Goal: Check status: Check status

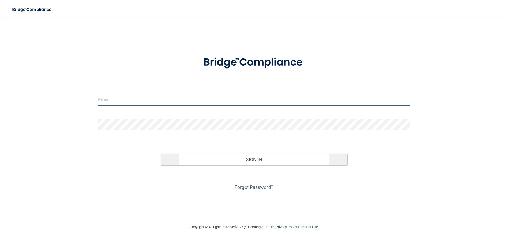
type input "[PERSON_NAME][EMAIL_ADDRESS][DOMAIN_NAME]"
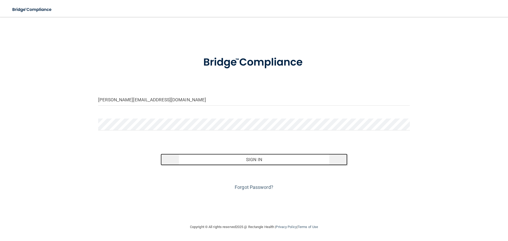
click at [241, 162] on button "Sign In" at bounding box center [253, 160] width 187 height 12
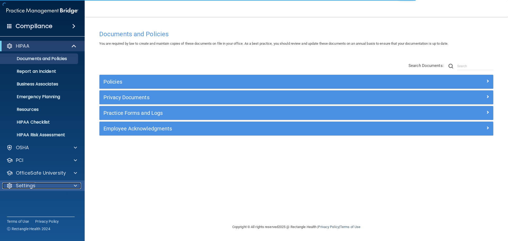
click at [27, 187] on p "Settings" at bounding box center [26, 185] width 20 height 6
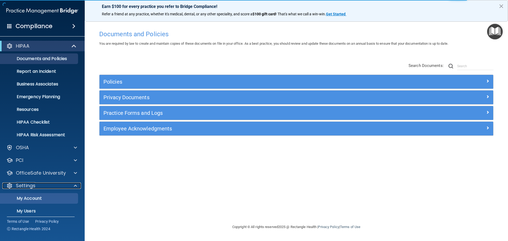
scroll to position [26, 0]
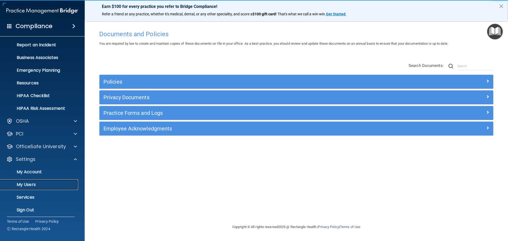
click at [25, 186] on p "My Users" at bounding box center [39, 184] width 72 height 5
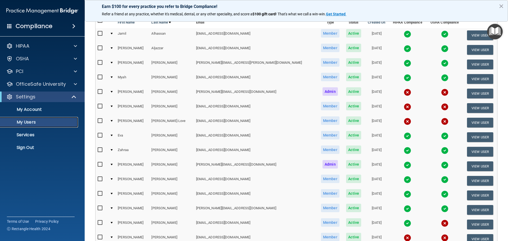
scroll to position [26, 0]
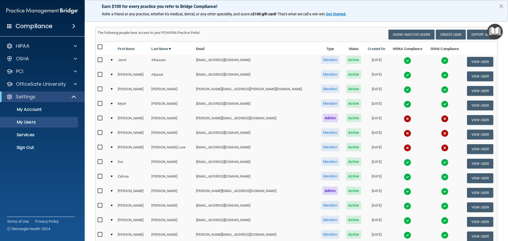
click at [197, 105] on td "[EMAIL_ADDRESS][DOMAIN_NAME]" at bounding box center [255, 105] width 123 height 15
drag, startPoint x: 159, startPoint y: 104, endPoint x: 136, endPoint y: 104, distance: 22.5
click at [158, 104] on td "[PERSON_NAME]" at bounding box center [171, 105] width 44 height 15
click at [127, 103] on td "Myah" at bounding box center [133, 105] width 34 height 15
click at [113, 103] on td at bounding box center [112, 105] width 8 height 15
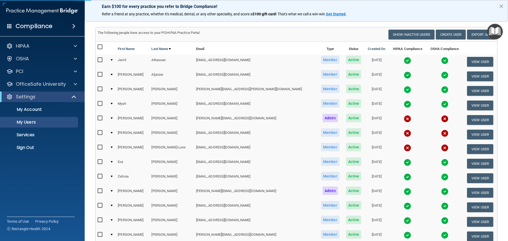
click at [116, 103] on td at bounding box center [112, 105] width 8 height 15
click at [113, 103] on div at bounding box center [112, 104] width 2 height 2
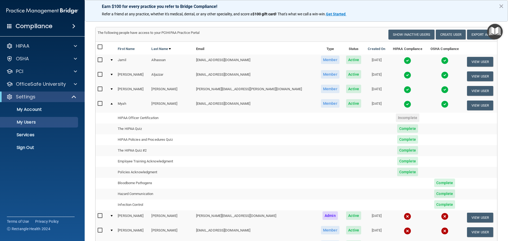
click at [397, 128] on span "Complete" at bounding box center [407, 128] width 21 height 8
click at [138, 129] on td "The HIPAA Quiz" at bounding box center [155, 128] width 78 height 11
click at [397, 130] on span "Complete" at bounding box center [407, 128] width 21 height 8
click at [434, 182] on span "Complete" at bounding box center [444, 182] width 21 height 8
click at [434, 194] on span "Complete" at bounding box center [444, 193] width 21 height 8
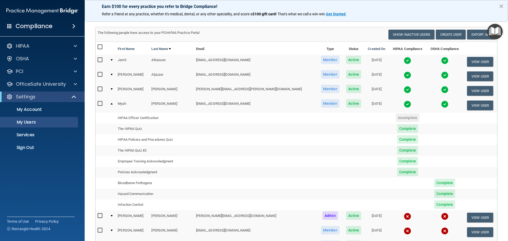
click at [434, 205] on span "Complete" at bounding box center [444, 204] width 21 height 8
drag, startPoint x: 432, startPoint y: 202, endPoint x: 425, endPoint y: 177, distance: 25.2
click at [434, 201] on span "Complete" at bounding box center [444, 204] width 21 height 8
click at [476, 107] on button "View User" at bounding box center [480, 105] width 26 height 10
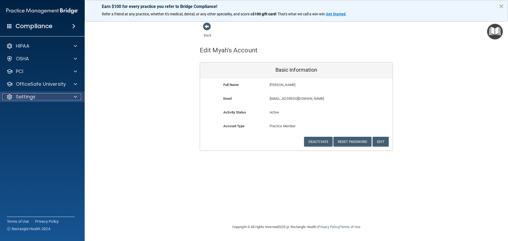
click at [29, 94] on p "Settings" at bounding box center [26, 97] width 20 height 6
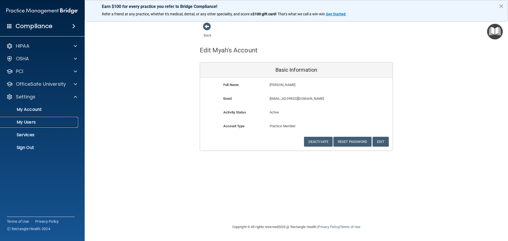
click at [33, 123] on p "My Users" at bounding box center [39, 121] width 72 height 5
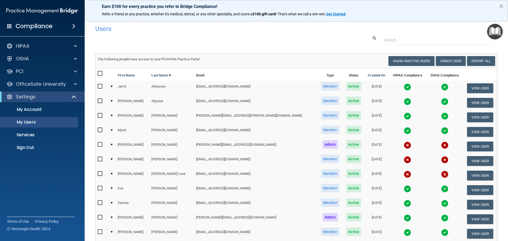
click at [99, 130] on input "checkbox" at bounding box center [101, 130] width 6 height 4
checkbox input "true"
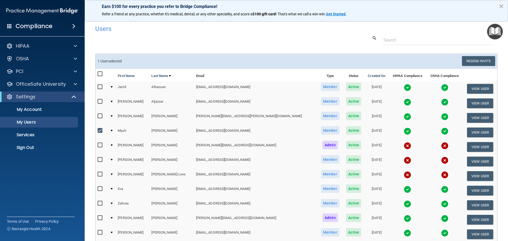
click at [113, 130] on div at bounding box center [112, 131] width 2 height 2
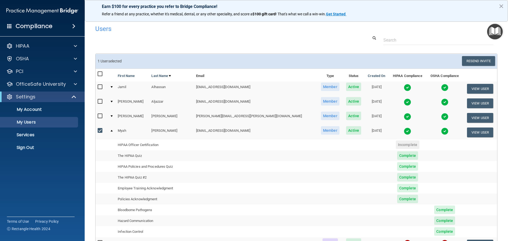
click at [403, 132] on img at bounding box center [406, 130] width 7 height 7
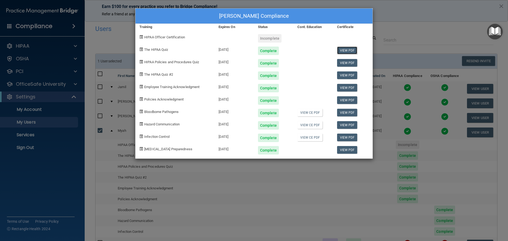
click at [348, 51] on link "View PDF" at bounding box center [347, 51] width 20 height 8
click at [348, 63] on link "View PDF" at bounding box center [347, 63] width 20 height 8
click at [347, 75] on link "View PDF" at bounding box center [347, 75] width 20 height 8
click at [349, 87] on link "View PDF" at bounding box center [347, 88] width 20 height 8
click at [350, 99] on link "View PDF" at bounding box center [347, 100] width 20 height 8
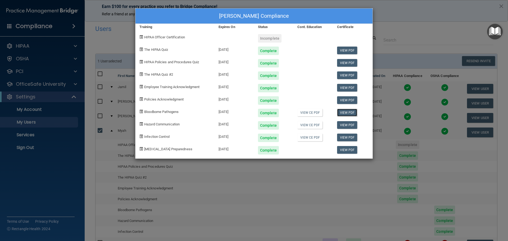
click at [343, 113] on link "View PDF" at bounding box center [347, 113] width 20 height 8
click at [350, 126] on link "View PDF" at bounding box center [347, 125] width 20 height 8
click at [349, 136] on link "View PDF" at bounding box center [347, 138] width 20 height 8
click at [346, 150] on link "View PDF" at bounding box center [347, 150] width 20 height 8
click at [428, 24] on div "[PERSON_NAME] Compliance Training Expires On Status Cont. Education Certificate…" at bounding box center [254, 120] width 508 height 241
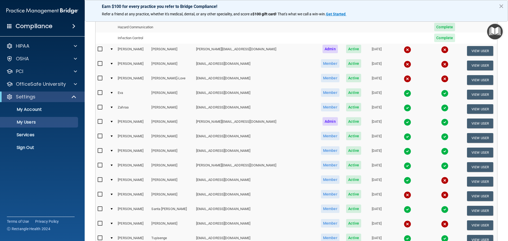
scroll to position [189, 0]
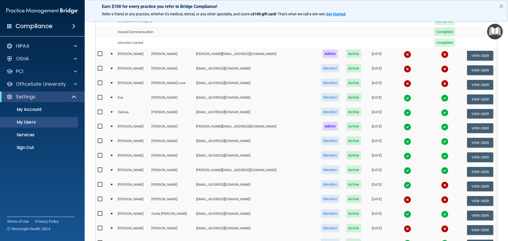
click at [113, 97] on div at bounding box center [112, 98] width 2 height 2
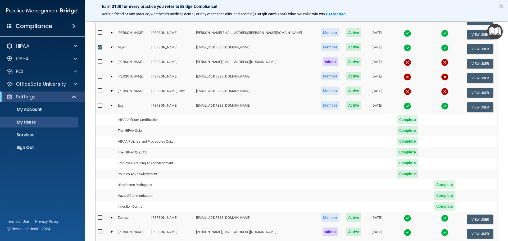
scroll to position [83, 0]
click at [403, 105] on img at bounding box center [406, 106] width 7 height 7
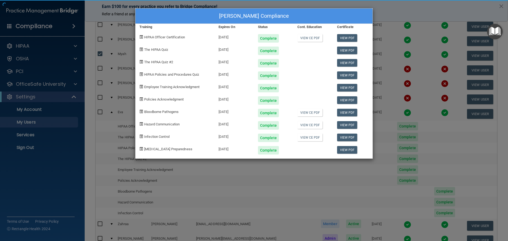
click at [387, 126] on div "[PERSON_NAME] Compliance Training Expires On Status Cont. Education Certificate…" at bounding box center [254, 120] width 508 height 241
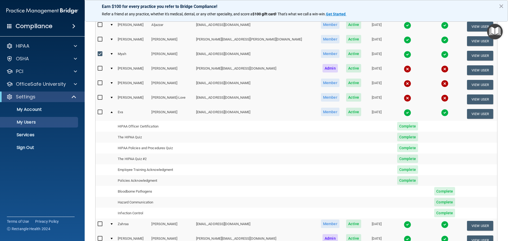
click at [403, 114] on img at bounding box center [406, 112] width 7 height 7
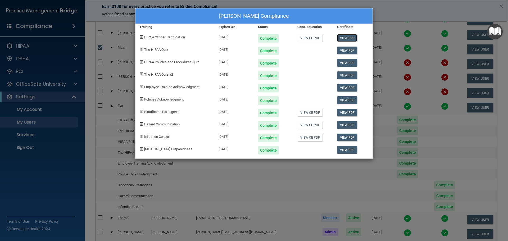
click at [345, 38] on link "View PDF" at bounding box center [347, 38] width 20 height 8
click at [344, 50] on link "View PDF" at bounding box center [347, 51] width 20 height 8
click at [350, 64] on link "View PDF" at bounding box center [347, 63] width 20 height 8
click at [349, 75] on link "View PDF" at bounding box center [347, 75] width 20 height 8
click at [346, 88] on link "View PDF" at bounding box center [347, 88] width 20 height 8
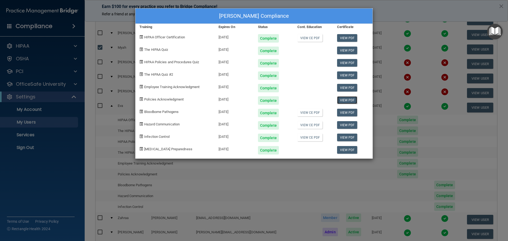
click at [344, 99] on link "View PDF" at bounding box center [347, 100] width 20 height 8
click at [345, 115] on link "View PDF" at bounding box center [347, 113] width 20 height 8
click at [348, 124] on link "View PDF" at bounding box center [347, 125] width 20 height 8
click at [346, 99] on link "View PDF" at bounding box center [347, 100] width 20 height 8
click at [344, 138] on link "View PDF" at bounding box center [347, 138] width 20 height 8
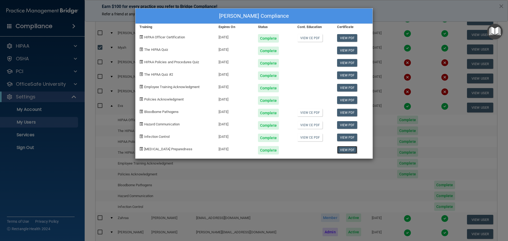
click at [348, 151] on link "View PDF" at bounding box center [347, 150] width 20 height 8
click at [456, 134] on div "[PERSON_NAME] Compliance Training Expires On Status Cont. Education Certificate…" at bounding box center [254, 120] width 508 height 241
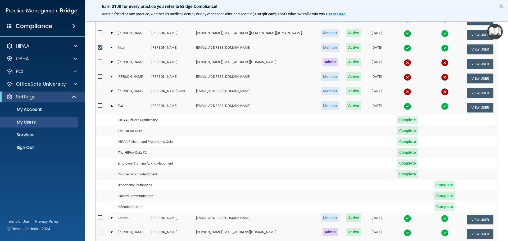
click at [113, 105] on div at bounding box center [112, 106] width 2 height 2
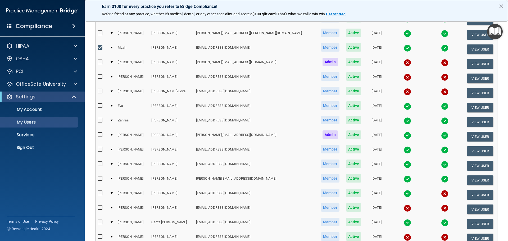
click at [113, 135] on div at bounding box center [112, 135] width 2 height 2
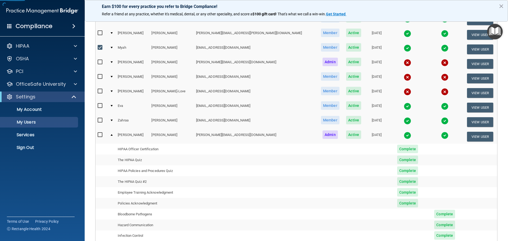
click at [403, 134] on img at bounding box center [406, 135] width 7 height 7
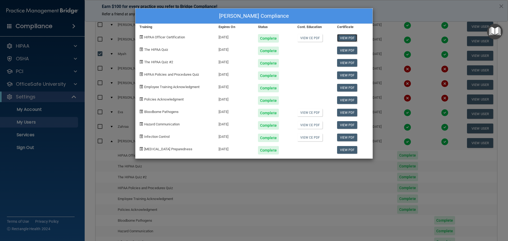
click at [348, 39] on link "View PDF" at bounding box center [347, 38] width 20 height 8
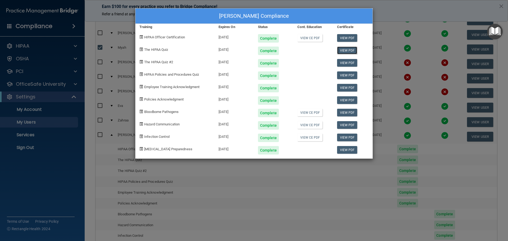
click at [344, 50] on link "View PDF" at bounding box center [347, 51] width 20 height 8
click at [346, 62] on link "View PDF" at bounding box center [347, 63] width 20 height 8
click at [353, 76] on link "View PDF" at bounding box center [347, 75] width 20 height 8
click at [349, 86] on link "View PDF" at bounding box center [347, 88] width 20 height 8
click at [347, 99] on link "View PDF" at bounding box center [347, 100] width 20 height 8
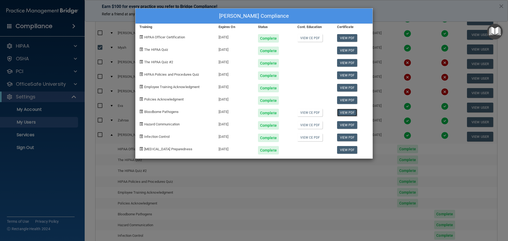
click at [350, 116] on link "View PDF" at bounding box center [347, 113] width 20 height 8
click at [342, 125] on link "View PDF" at bounding box center [347, 125] width 20 height 8
click at [351, 138] on link "View PDF" at bounding box center [347, 138] width 20 height 8
click at [346, 149] on link "View PDF" at bounding box center [347, 150] width 20 height 8
click at [278, 212] on div "[PERSON_NAME] Compliance Training Expires On Status Cont. Education Certificate…" at bounding box center [254, 120] width 508 height 241
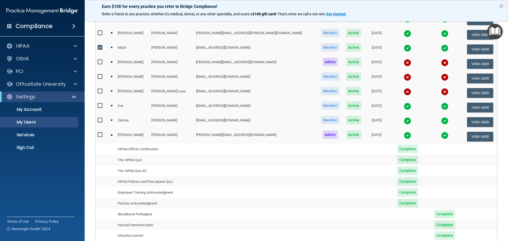
click at [116, 134] on td at bounding box center [112, 136] width 8 height 14
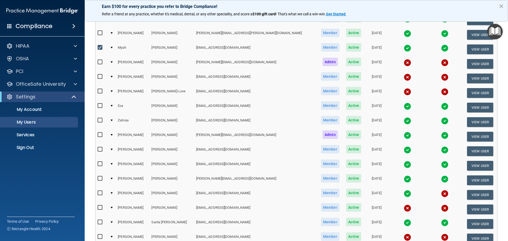
click at [113, 164] on div at bounding box center [112, 164] width 2 height 2
click at [113, 163] on div at bounding box center [112, 164] width 2 height 2
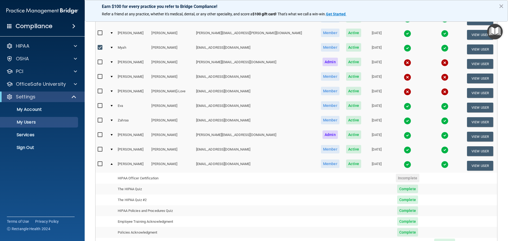
click at [403, 165] on img at bounding box center [406, 164] width 7 height 7
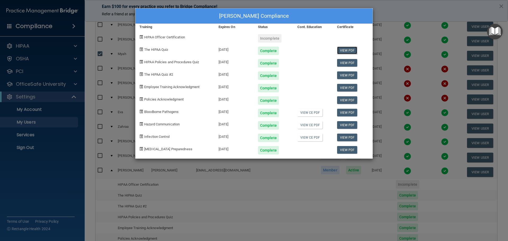
click at [344, 48] on link "View PDF" at bounding box center [347, 51] width 20 height 8
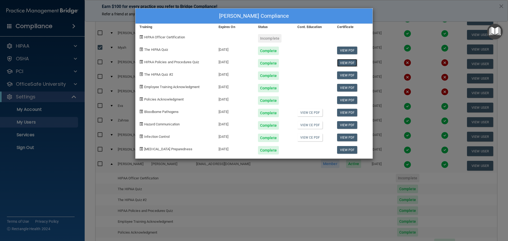
click at [348, 61] on link "View PDF" at bounding box center [347, 63] width 20 height 8
click at [347, 76] on link "View PDF" at bounding box center [347, 75] width 20 height 8
click at [347, 89] on link "View PDF" at bounding box center [347, 88] width 20 height 8
click at [344, 102] on link "View PDF" at bounding box center [347, 100] width 20 height 8
click at [344, 113] on link "View PDF" at bounding box center [347, 113] width 20 height 8
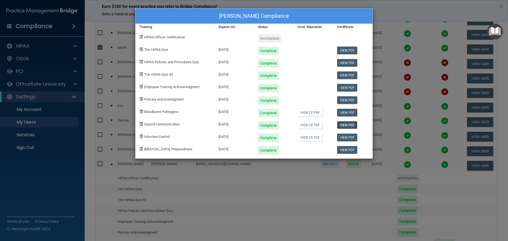
click at [347, 125] on link "View PDF" at bounding box center [347, 125] width 20 height 8
click at [347, 140] on link "View PDF" at bounding box center [347, 138] width 20 height 8
click at [350, 151] on link "View PDF" at bounding box center [347, 150] width 20 height 8
drag, startPoint x: 318, startPoint y: 228, endPoint x: 309, endPoint y: 220, distance: 12.7
click at [315, 225] on div "[PERSON_NAME] Compliance Training Expires On Status Cont. Education Certificate…" at bounding box center [254, 120] width 508 height 241
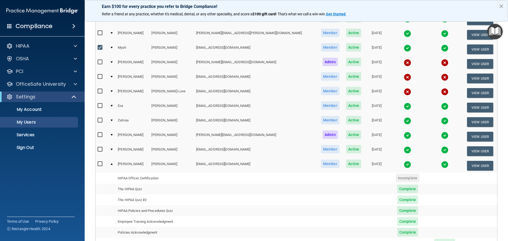
click at [113, 164] on div at bounding box center [112, 164] width 2 height 2
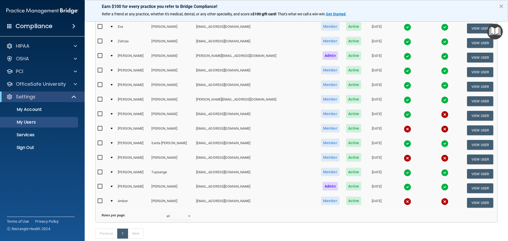
scroll to position [162, 0]
click at [113, 143] on div at bounding box center [112, 143] width 2 height 2
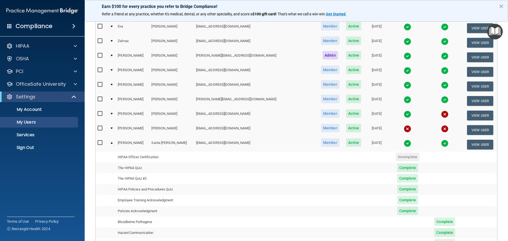
click at [403, 143] on img at bounding box center [406, 143] width 7 height 7
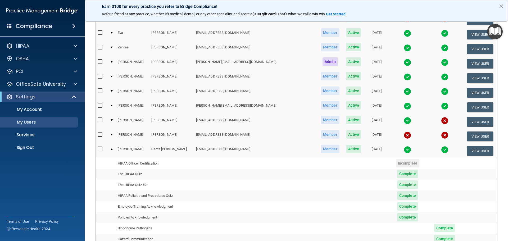
click at [397, 174] on span "Complete" at bounding box center [407, 173] width 21 height 8
click at [403, 149] on img at bounding box center [406, 149] width 7 height 7
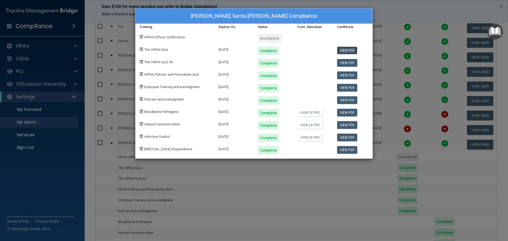
click at [346, 49] on link "View PDF" at bounding box center [347, 51] width 20 height 8
click at [348, 61] on link "View PDF" at bounding box center [347, 63] width 20 height 8
click at [352, 75] on link "View PDF" at bounding box center [347, 75] width 20 height 8
click at [350, 89] on link "View PDF" at bounding box center [347, 88] width 20 height 8
click at [349, 100] on link "View PDF" at bounding box center [347, 100] width 20 height 8
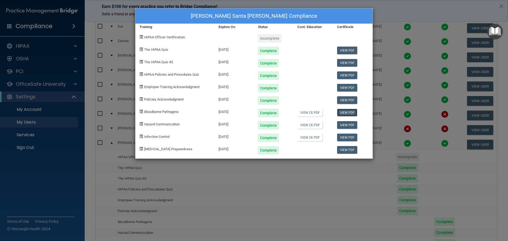
click at [348, 112] on link "View PDF" at bounding box center [347, 113] width 20 height 8
click at [348, 123] on link "View PDF" at bounding box center [347, 125] width 20 height 8
click at [348, 139] on link "View PDF" at bounding box center [347, 138] width 20 height 8
click at [351, 151] on link "View PDF" at bounding box center [347, 150] width 20 height 8
click at [317, 212] on div "[PERSON_NAME] Santa [PERSON_NAME] Compliance Training Expires On Status Cont. E…" at bounding box center [254, 120] width 508 height 241
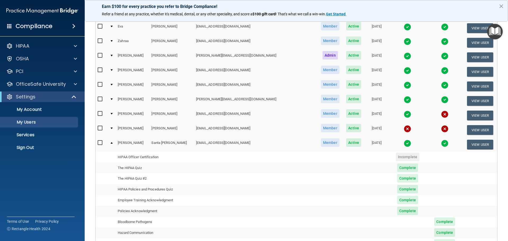
click at [113, 142] on div at bounding box center [112, 143] width 2 height 2
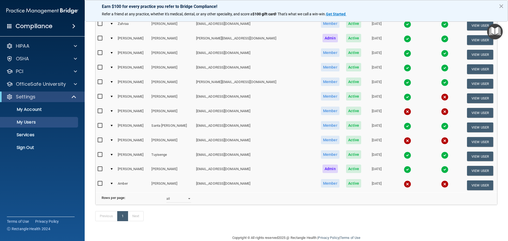
scroll to position [189, 0]
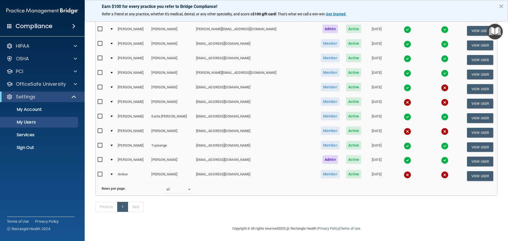
click at [113, 159] on div at bounding box center [112, 160] width 2 height 2
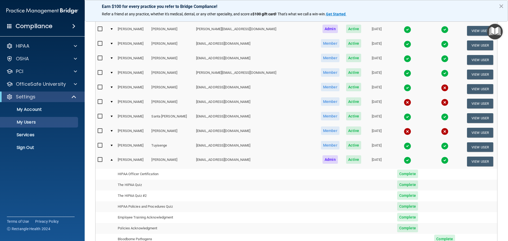
click at [113, 159] on div at bounding box center [112, 160] width 2 height 2
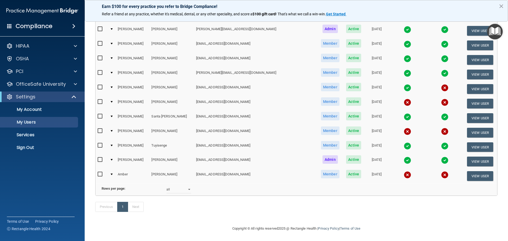
click at [113, 159] on div at bounding box center [112, 160] width 2 height 2
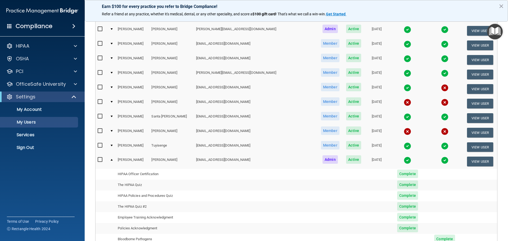
click at [403, 161] on img at bounding box center [406, 160] width 7 height 7
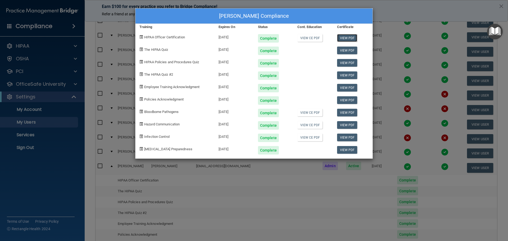
click at [343, 38] on link "View PDF" at bounding box center [347, 38] width 20 height 8
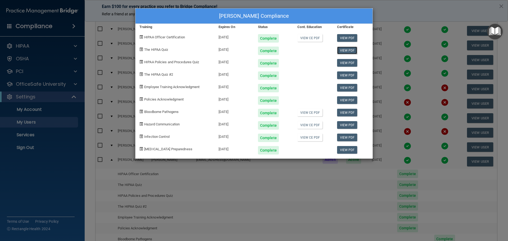
click at [343, 51] on link "View PDF" at bounding box center [347, 51] width 20 height 8
click at [342, 63] on link "View PDF" at bounding box center [347, 63] width 20 height 8
click at [344, 75] on link "View PDF" at bounding box center [347, 75] width 20 height 8
click at [346, 89] on link "View PDF" at bounding box center [347, 88] width 20 height 8
click at [346, 101] on link "View PDF" at bounding box center [347, 100] width 20 height 8
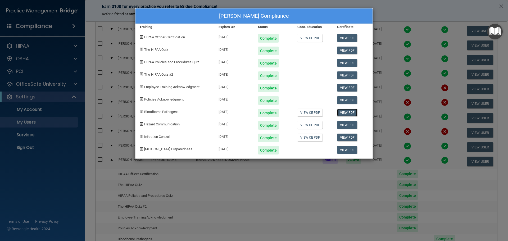
click at [350, 113] on link "View PDF" at bounding box center [347, 113] width 20 height 8
click at [344, 124] on link "View PDF" at bounding box center [347, 125] width 20 height 8
click at [347, 136] on link "View PDF" at bounding box center [347, 138] width 20 height 8
click at [355, 151] on link "View PDF" at bounding box center [347, 150] width 20 height 8
click at [238, 196] on div "[PERSON_NAME] Compliance Training Expires On Status Cont. Education Certificate…" at bounding box center [254, 120] width 508 height 241
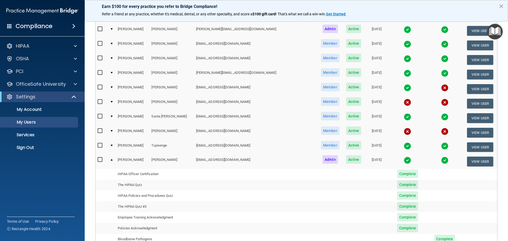
click at [113, 160] on div at bounding box center [112, 160] width 2 height 2
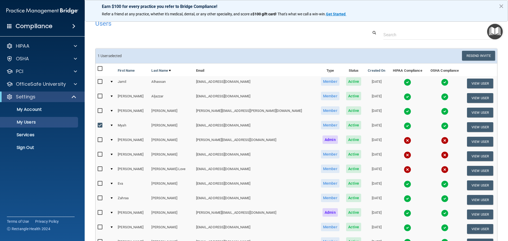
scroll to position [0, 0]
